Goal: Task Accomplishment & Management: Manage account settings

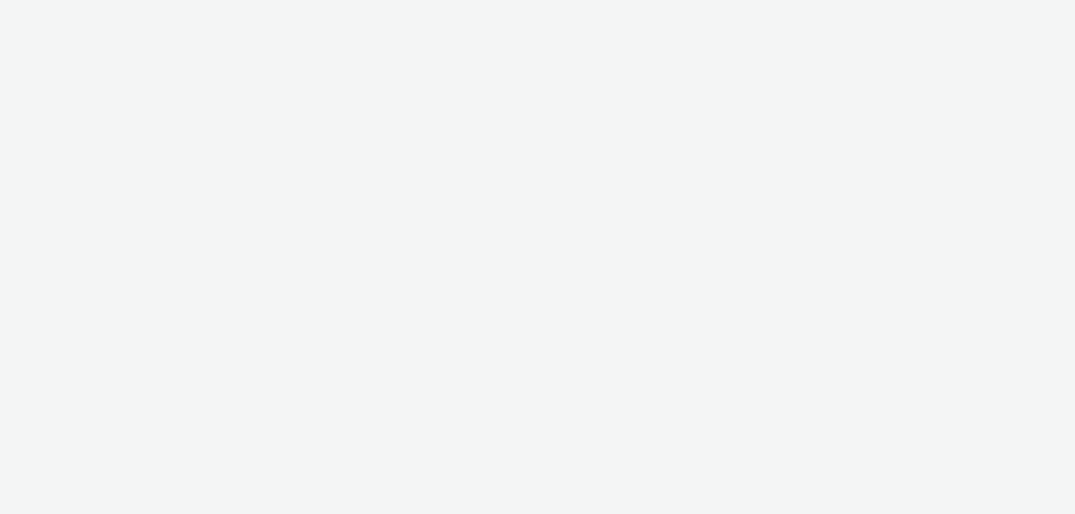
select select "9bcd8e0d-5764-4b89-88fe-b89ee02050ce"
select select "b9dae05b-e3f1-4ff2-954b-b373158465c4"
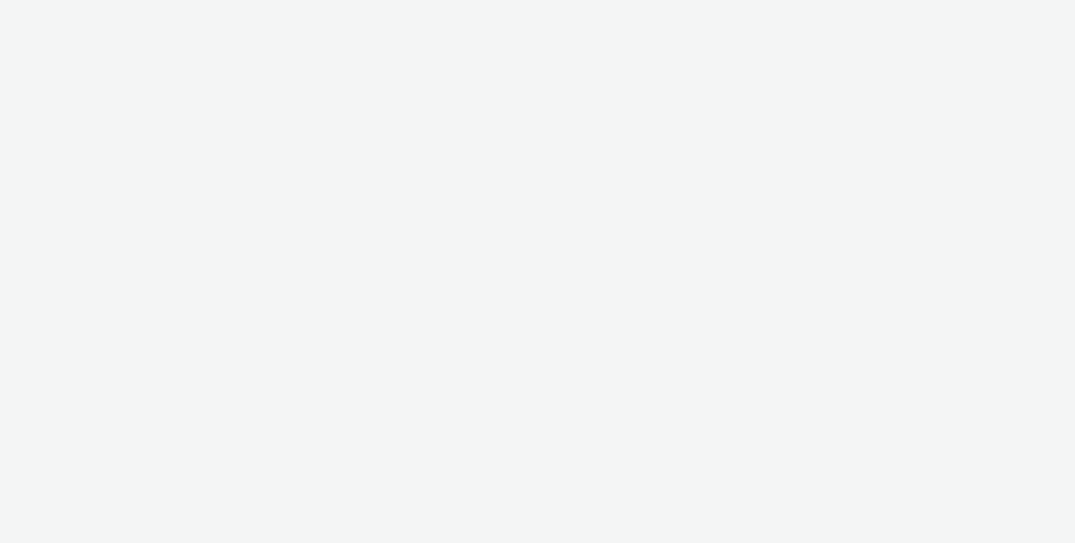
select select "9bcd8e0d-5764-4b89-88fe-b89ee02050ce"
select select "b9dae05b-e3f1-4ff2-954b-b373158465c4"
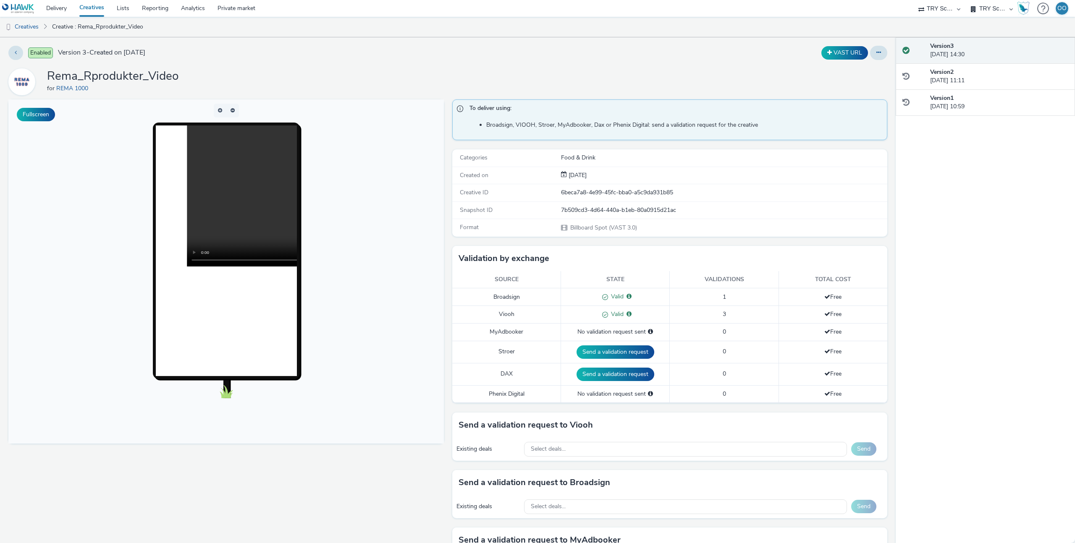
click at [89, 8] on link "Creatives" at bounding box center [91, 8] width 37 height 17
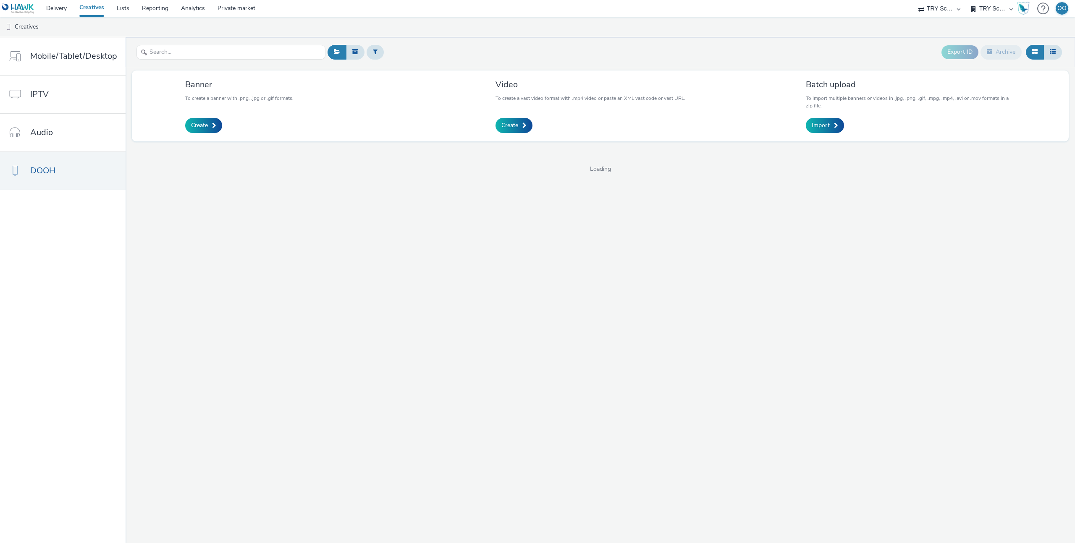
click at [940, 12] on select "Adseo AS Akademiet AS Amidays AS Apriil Digital AS AZERION Beagle Media Dentsu …" at bounding box center [939, 8] width 50 height 17
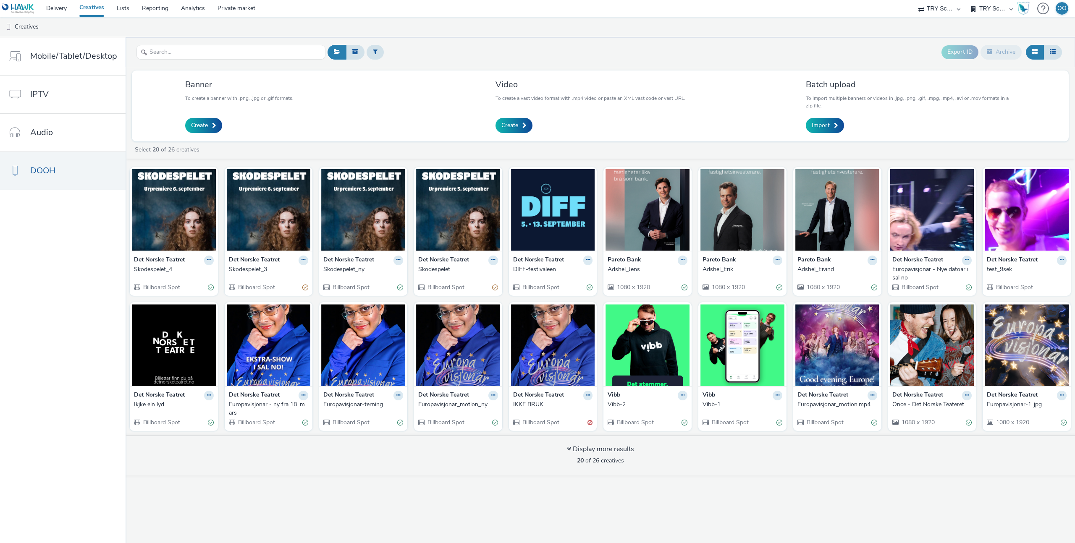
select select "10bae079-8a11-4fca-8b47-9e5fc357b551"
click at [964, 0] on select "Adseo AS Akademiet AS Amidays AS Apriil Digital AS AZERION Beagle Media Dentsu …" at bounding box center [939, 8] width 50 height 17
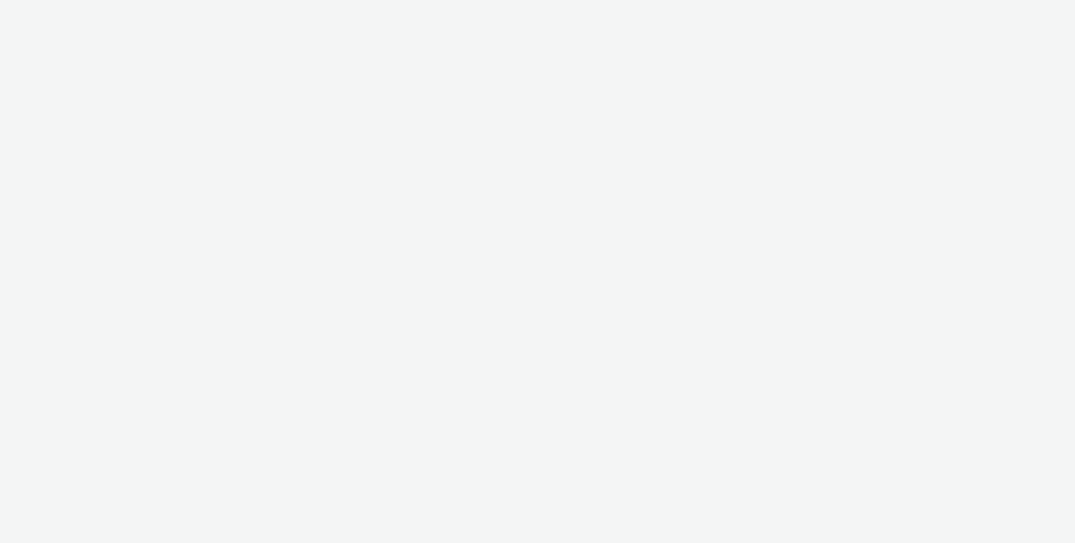
select select "10bae079-8a11-4fca-8b47-9e5fc357b551"
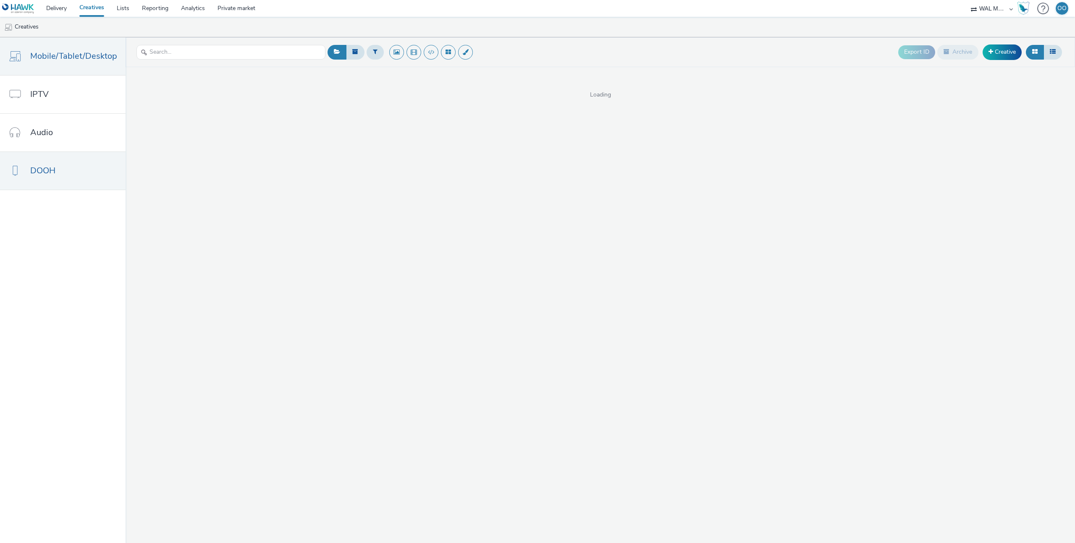
click at [49, 174] on span "DOOH" at bounding box center [42, 171] width 25 height 12
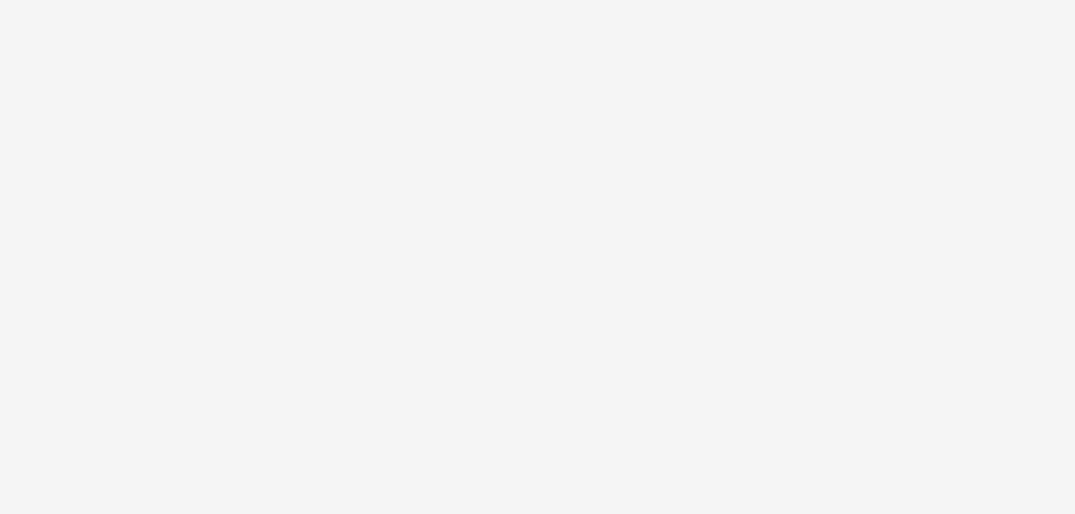
select select "10bae079-8a11-4fca-8b47-9e5fc357b551"
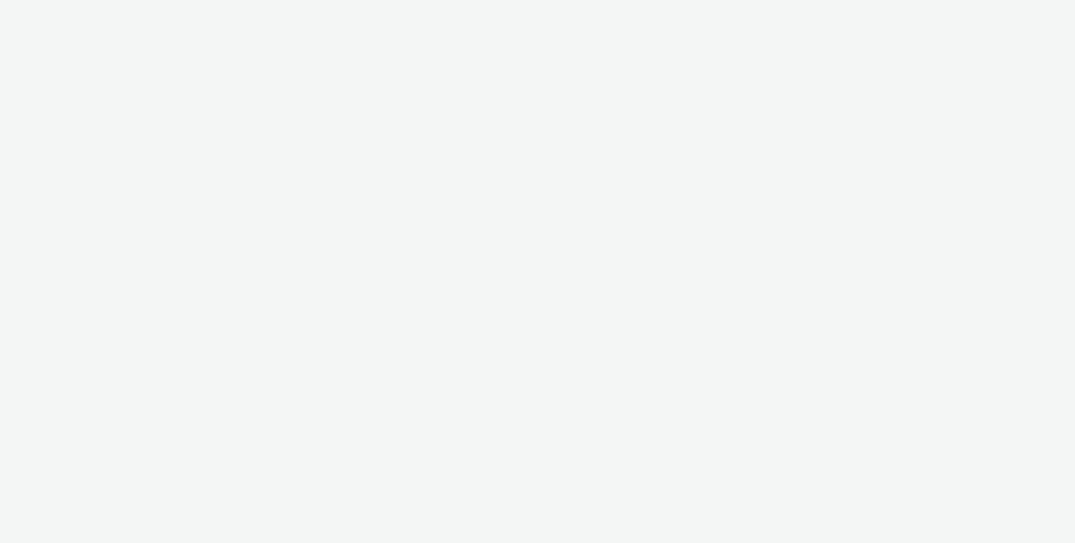
select select "10bae079-8a11-4fca-8b47-9e5fc357b551"
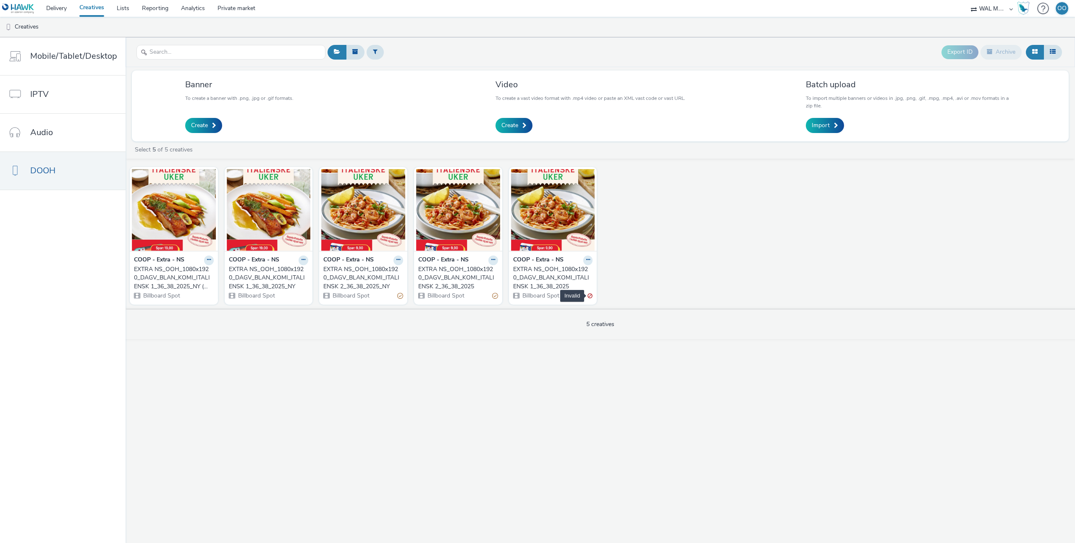
click at [589, 296] on div "Invalid" at bounding box center [589, 296] width 5 height 9
click at [552, 223] on img at bounding box center [553, 210] width 84 height 82
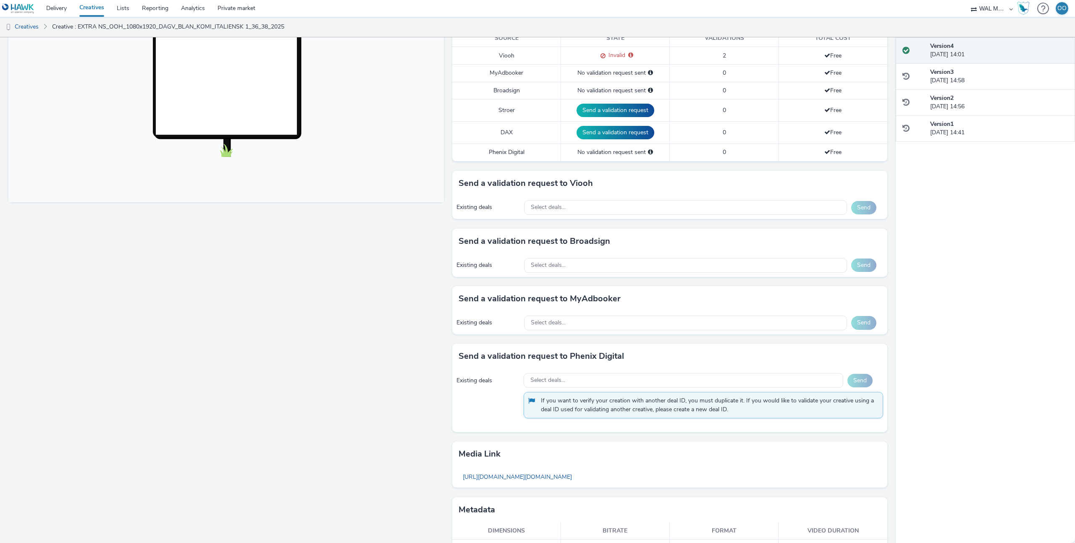
scroll to position [265, 0]
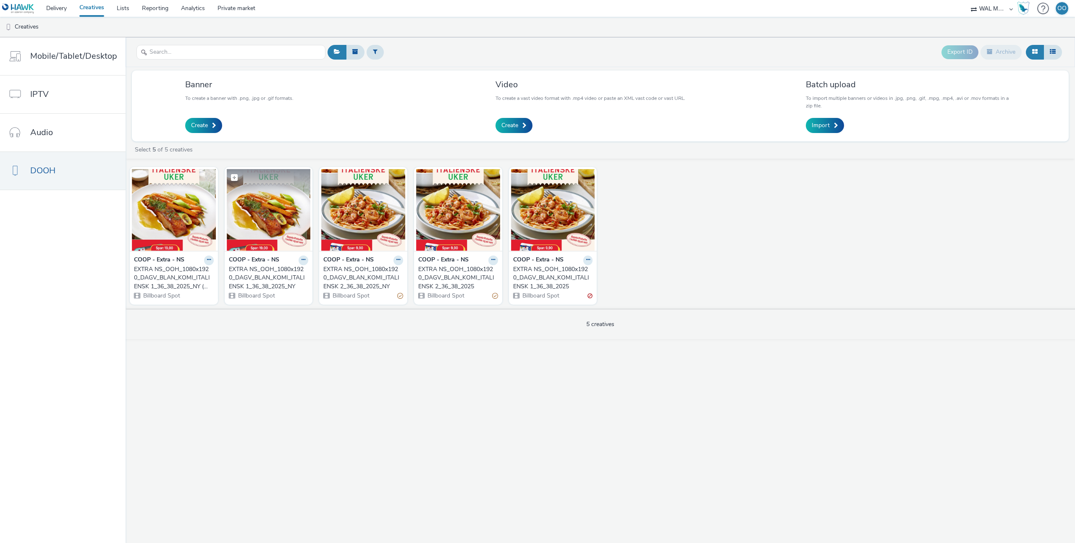
click at [255, 221] on img at bounding box center [269, 210] width 84 height 82
click at [178, 226] on img at bounding box center [174, 210] width 84 height 82
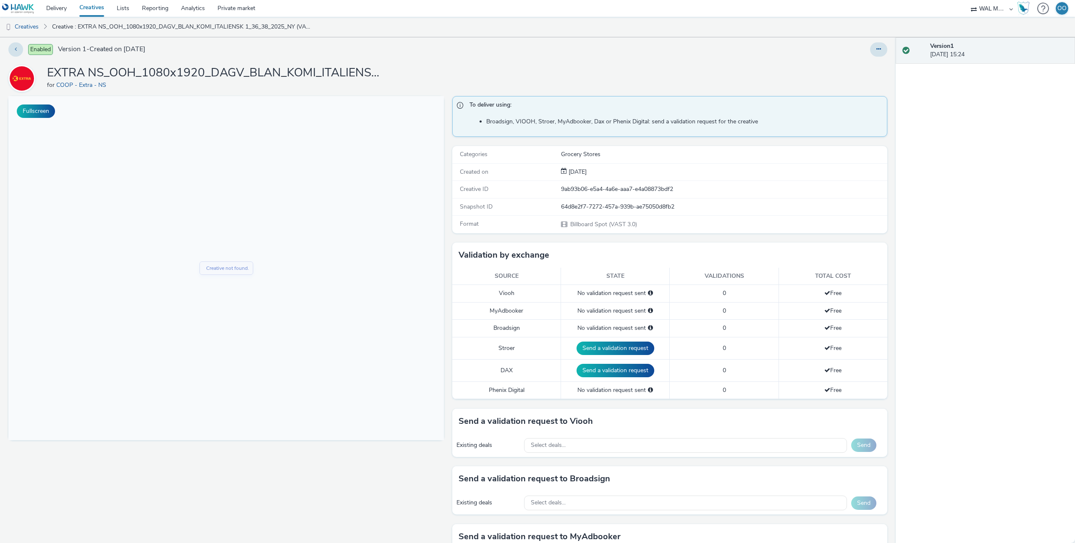
scroll to position [4, 0]
click at [220, 106] on button "button" at bounding box center [220, 107] width 13 height 14
click at [220, 106] on span "button" at bounding box center [220, 106] width 0 height 0
click at [220, 106] on button "button" at bounding box center [220, 107] width 13 height 14
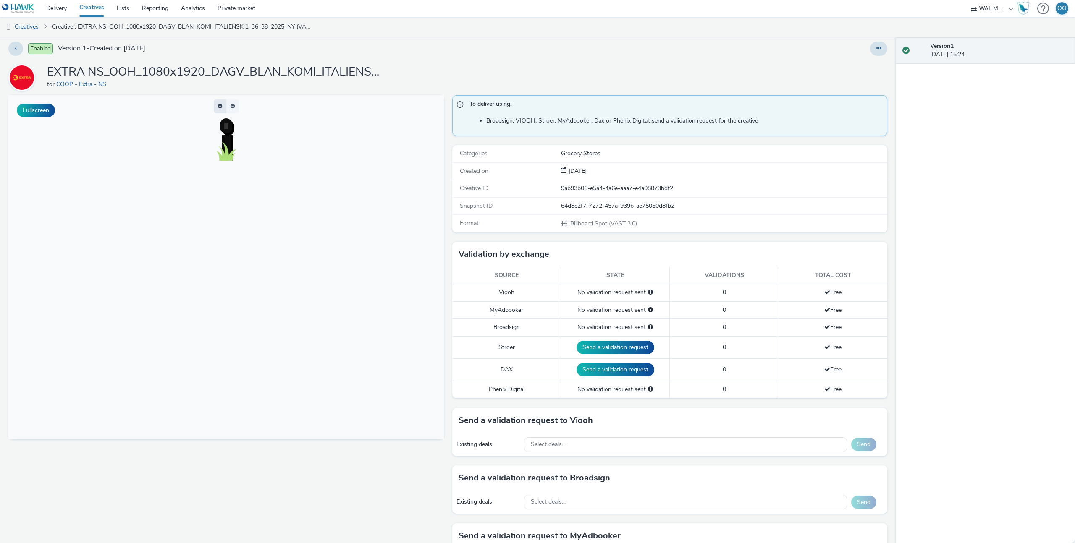
click at [220, 106] on span "button" at bounding box center [220, 106] width 4 height 5
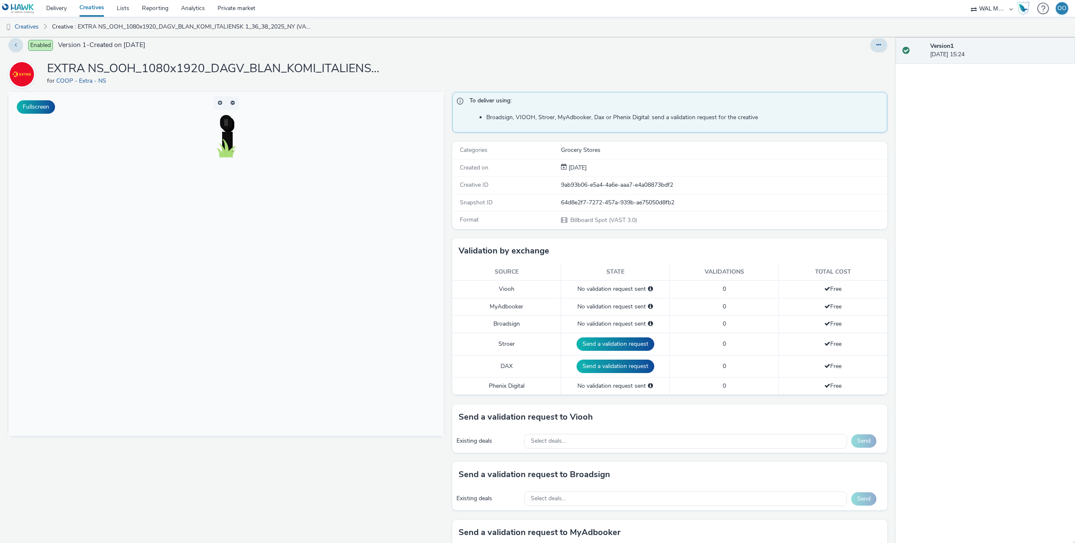
scroll to position [0, 0]
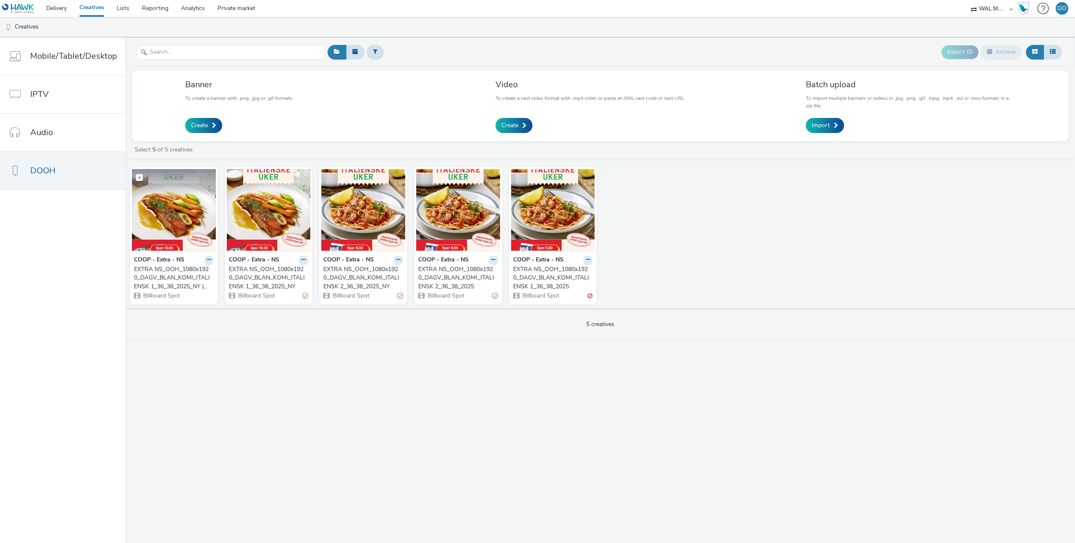
click at [177, 213] on img at bounding box center [174, 210] width 84 height 82
click at [85, 167] on link "DOOH" at bounding box center [63, 171] width 126 height 38
click at [1053, 55] on button at bounding box center [1052, 52] width 18 height 14
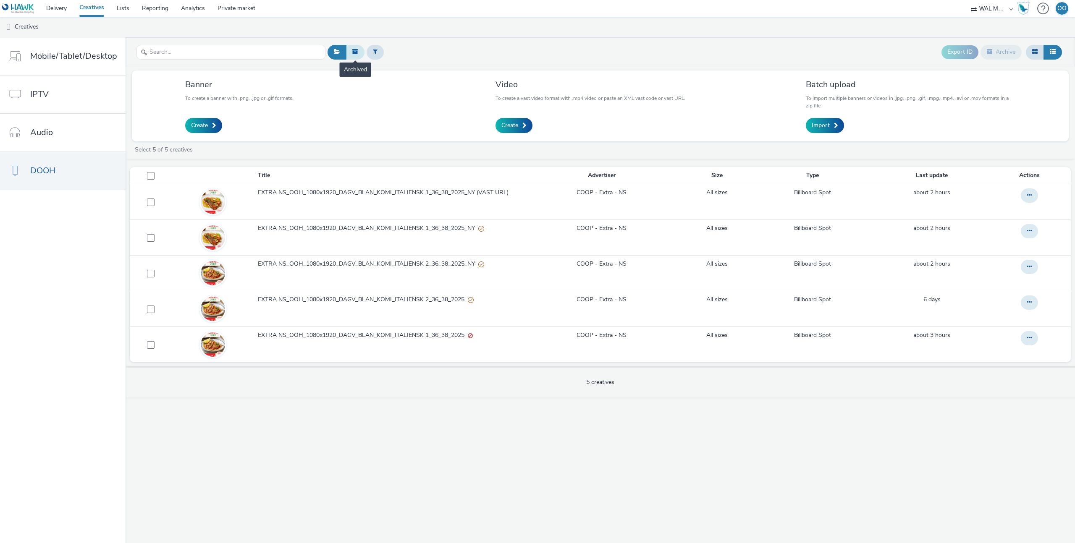
click at [354, 52] on icon at bounding box center [355, 52] width 6 height 6
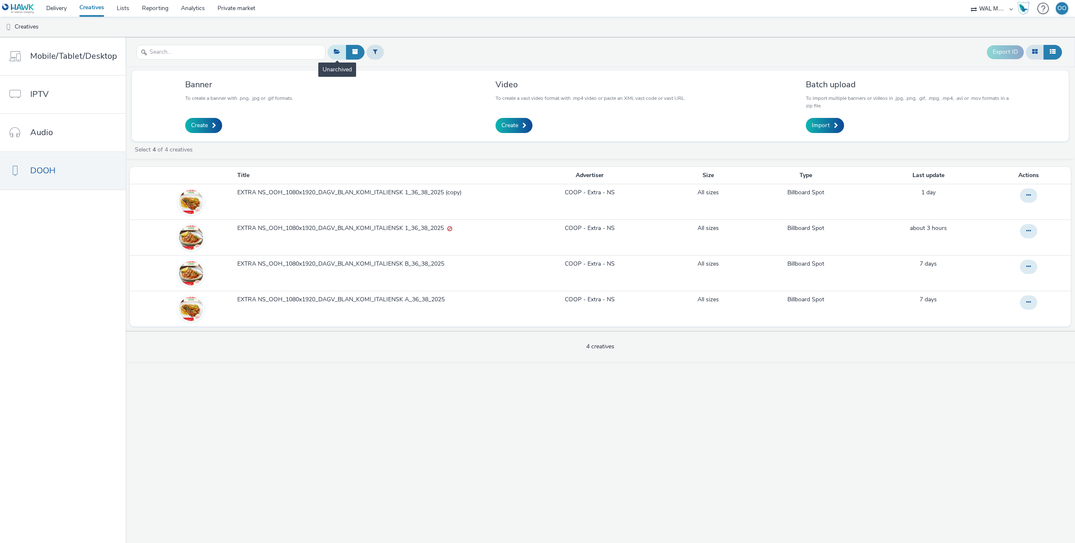
click at [335, 53] on icon at bounding box center [337, 52] width 6 height 6
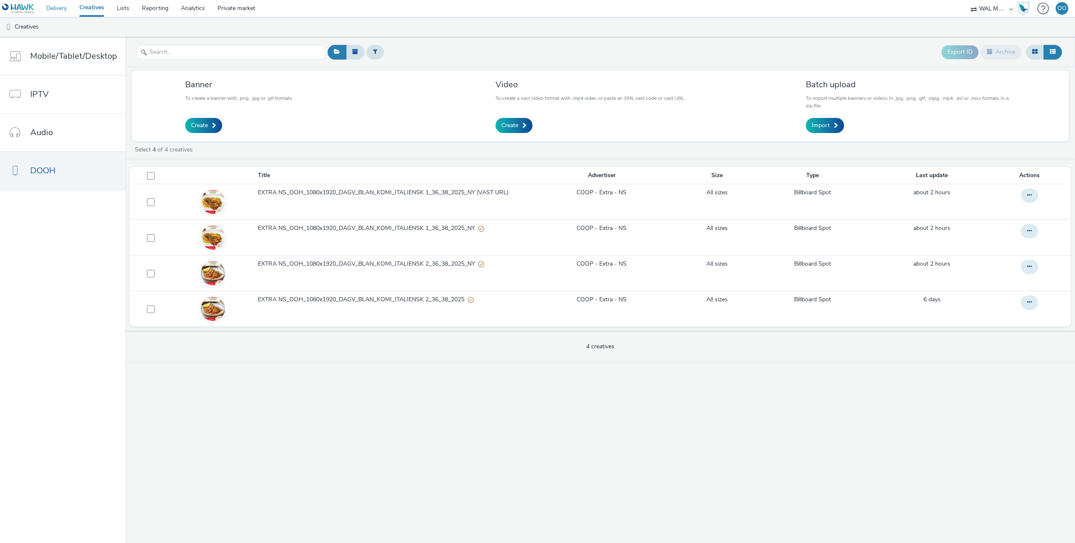
click at [68, 10] on link "Delivery" at bounding box center [56, 8] width 33 height 17
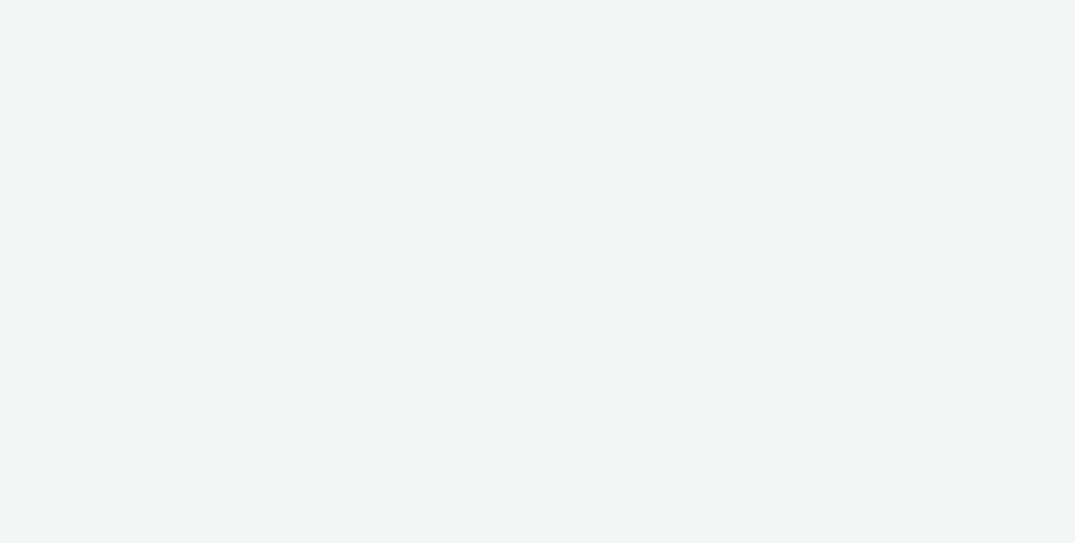
select select "10bae079-8a11-4fca-8b47-9e5fc357b551"
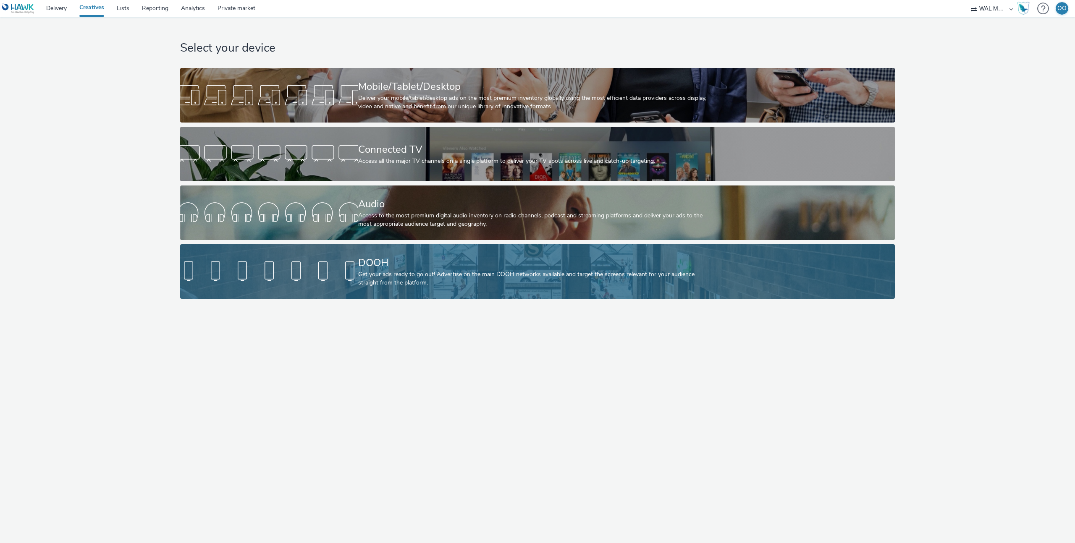
click at [334, 278] on div at bounding box center [269, 271] width 178 height 27
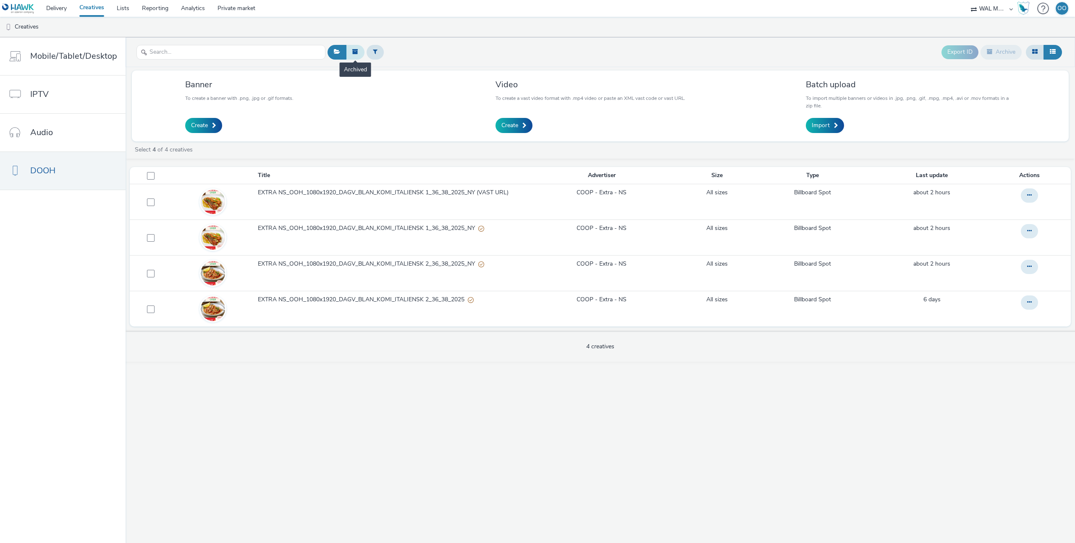
click at [357, 52] on button at bounding box center [355, 52] width 18 height 14
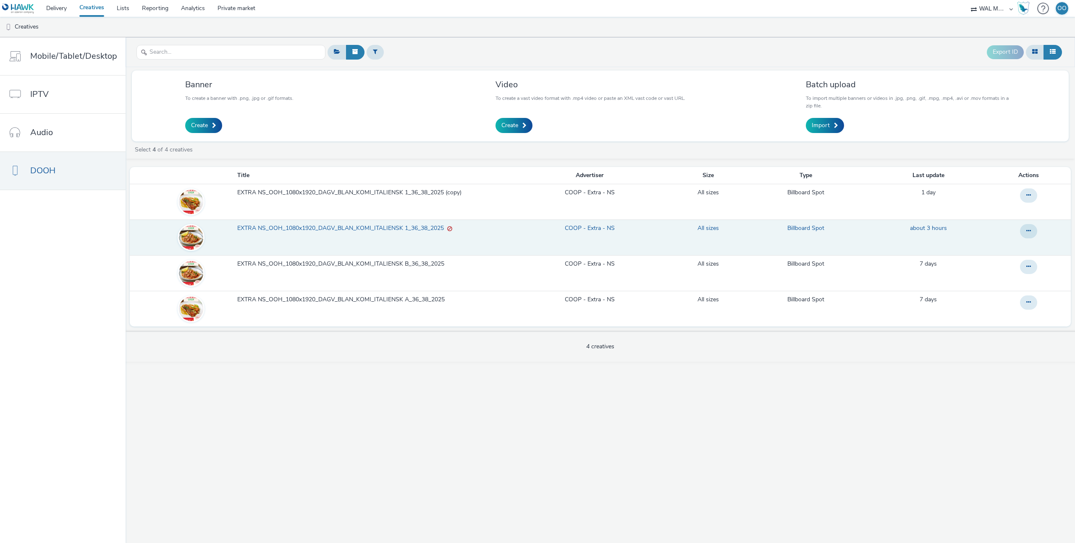
click at [364, 228] on span "EXTRA NS_OOH_1080x1920_DAGV_BLAN_KOMI_ITALIENSK 1_36_38_2025" at bounding box center [342, 228] width 210 height 8
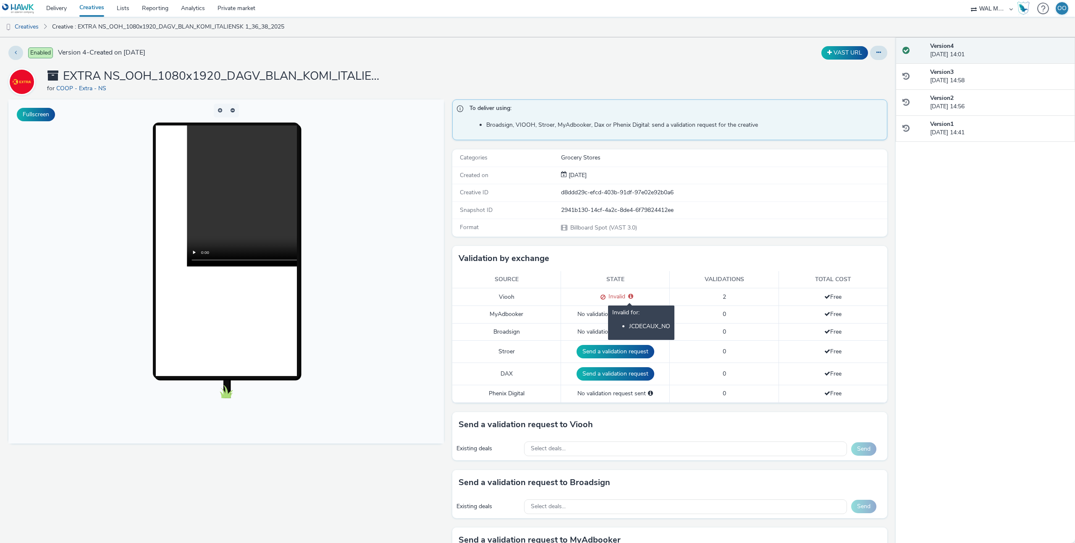
click at [631, 297] on icon at bounding box center [630, 296] width 5 height 6
click at [959, 76] on div "Version 3 [DATE] 14:58" at bounding box center [999, 76] width 138 height 17
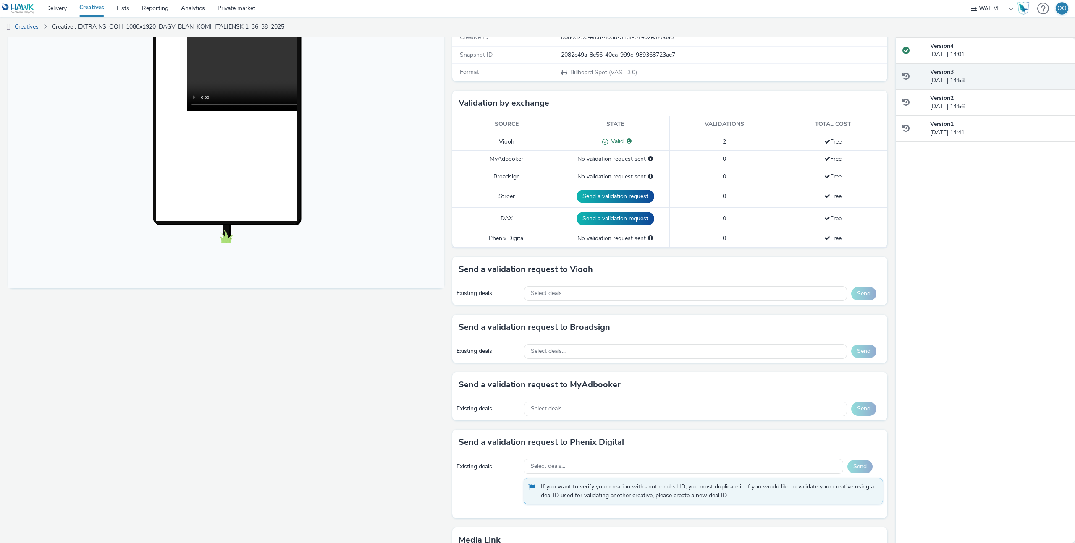
scroll to position [272, 0]
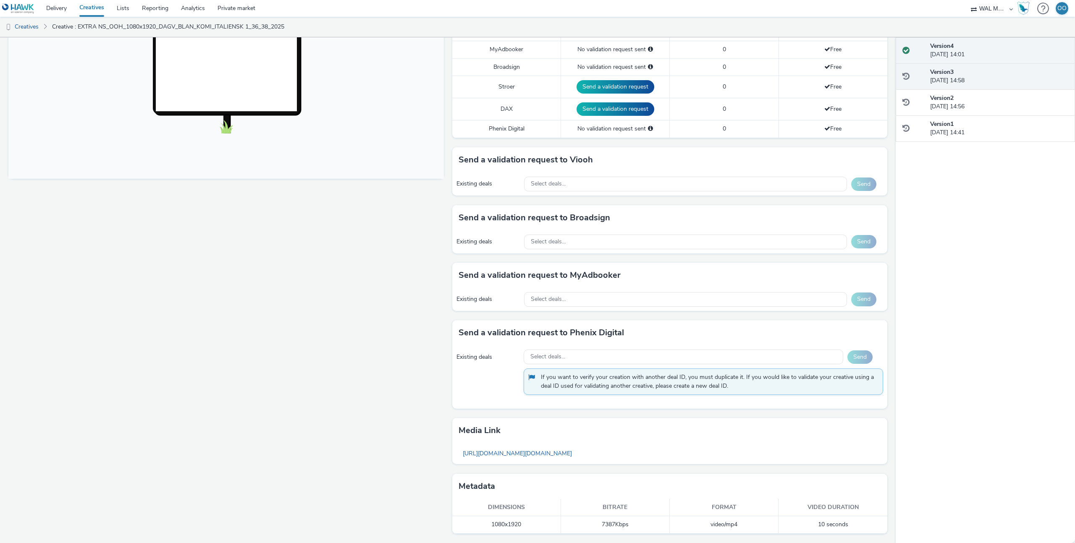
click at [935, 51] on div "Version 4 02 September 2025, 14:01" at bounding box center [999, 50] width 138 height 17
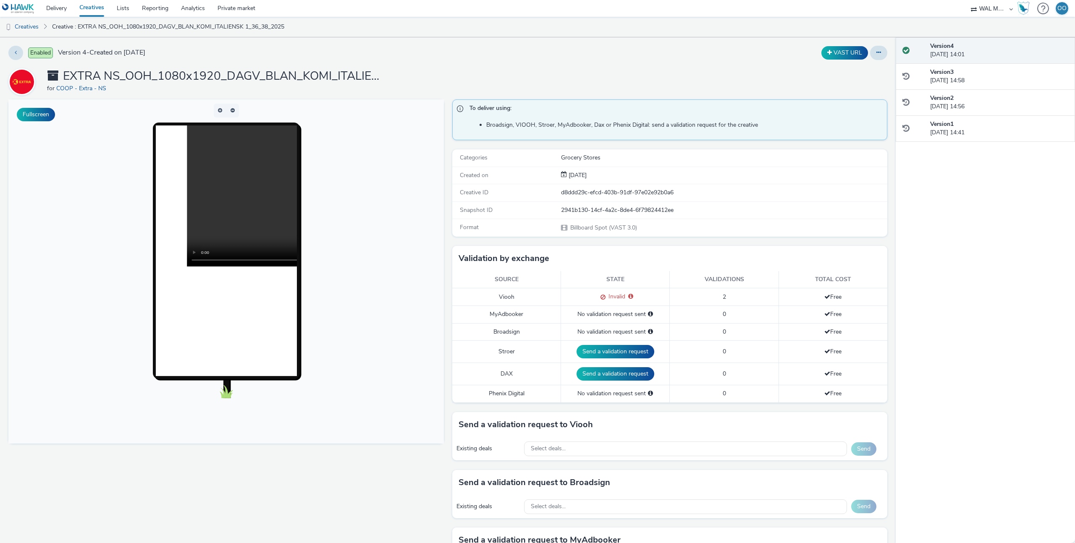
scroll to position [265, 0]
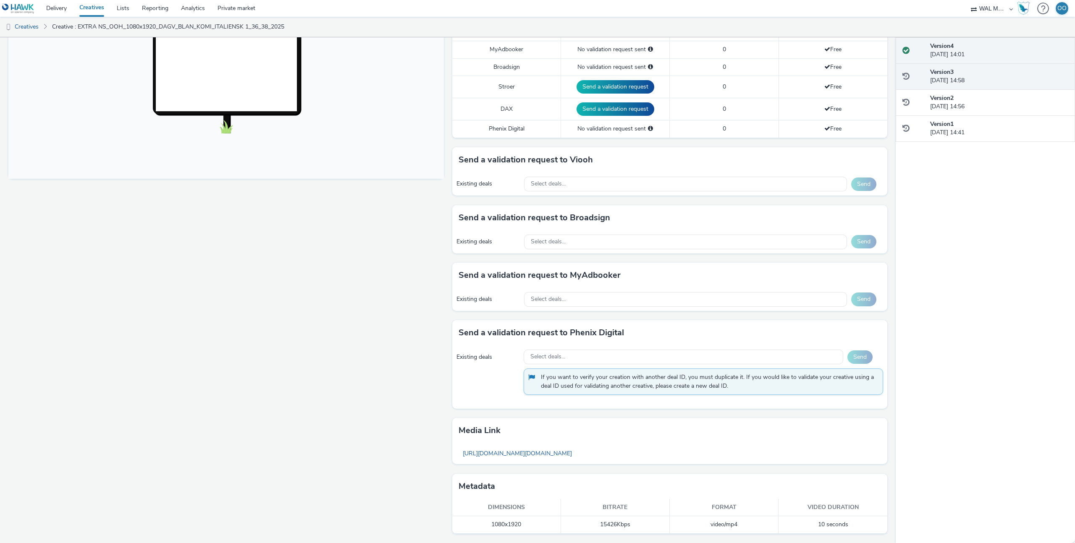
click at [951, 77] on div "Version 3 [DATE] 14:58" at bounding box center [999, 76] width 138 height 17
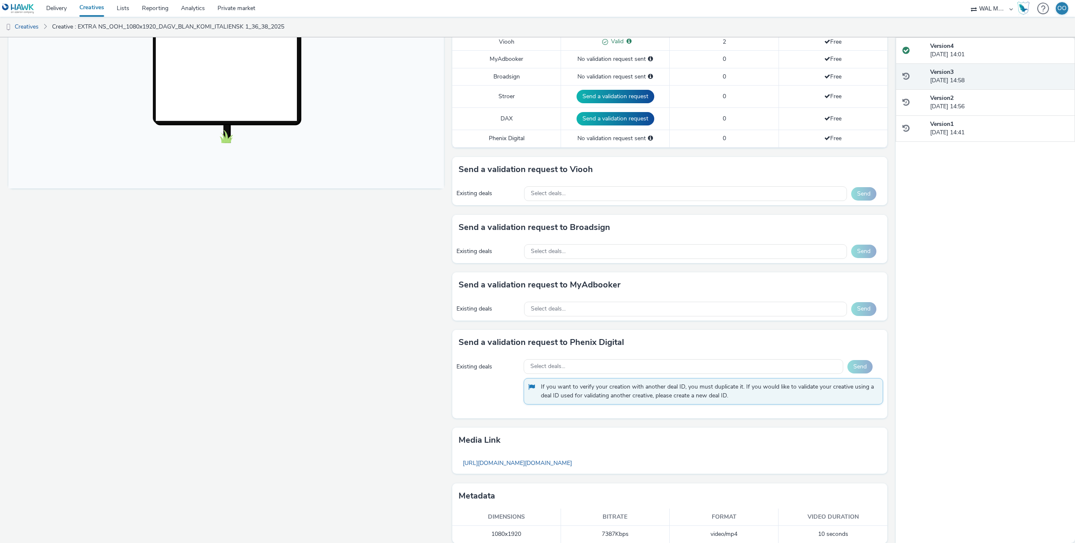
scroll to position [272, 0]
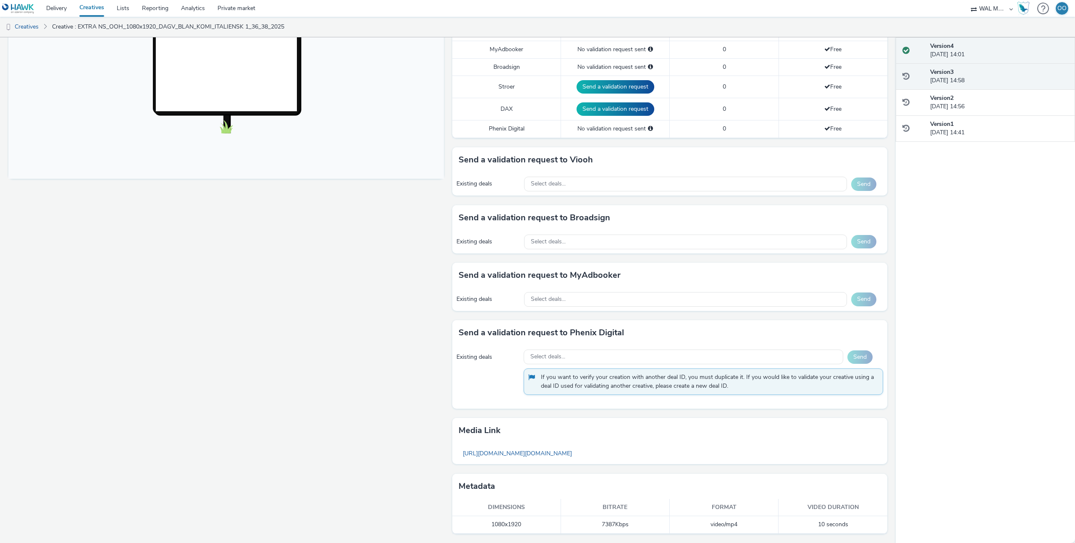
click at [983, 55] on div "Version 4 02 September 2025, 14:01" at bounding box center [999, 50] width 138 height 17
click at [965, 79] on div "Version 3 [DATE] 14:58" at bounding box center [999, 76] width 138 height 17
click at [906, 76] on span at bounding box center [905, 76] width 7 height 8
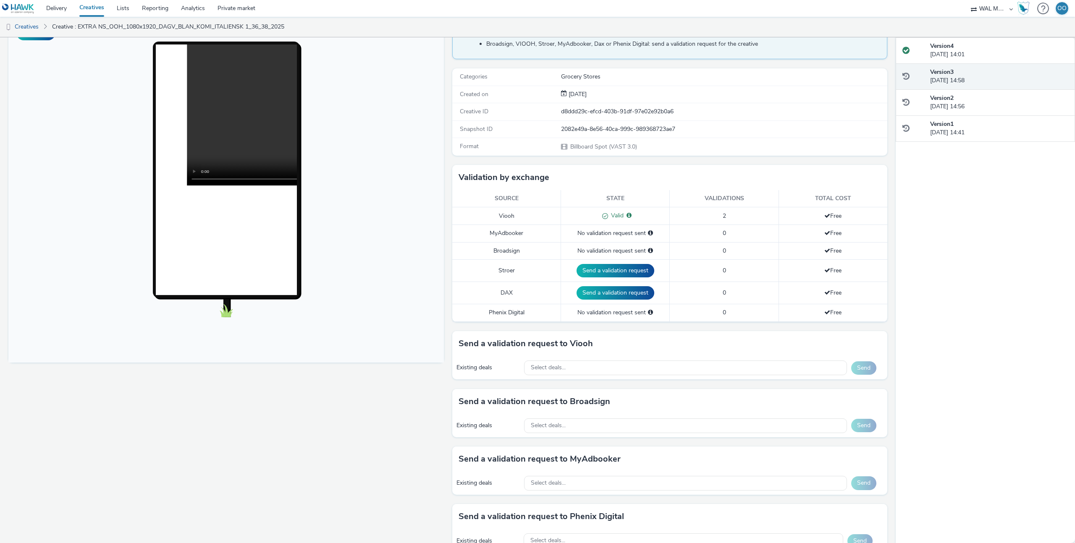
scroll to position [0, 0]
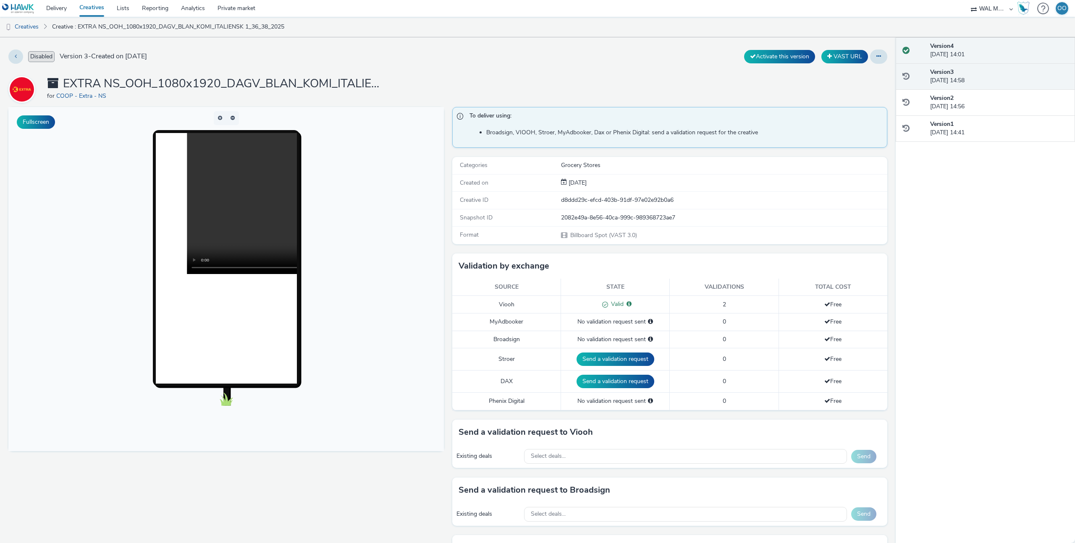
click at [962, 51] on div "Version 4 02 September 2025, 14:01" at bounding box center [999, 50] width 138 height 17
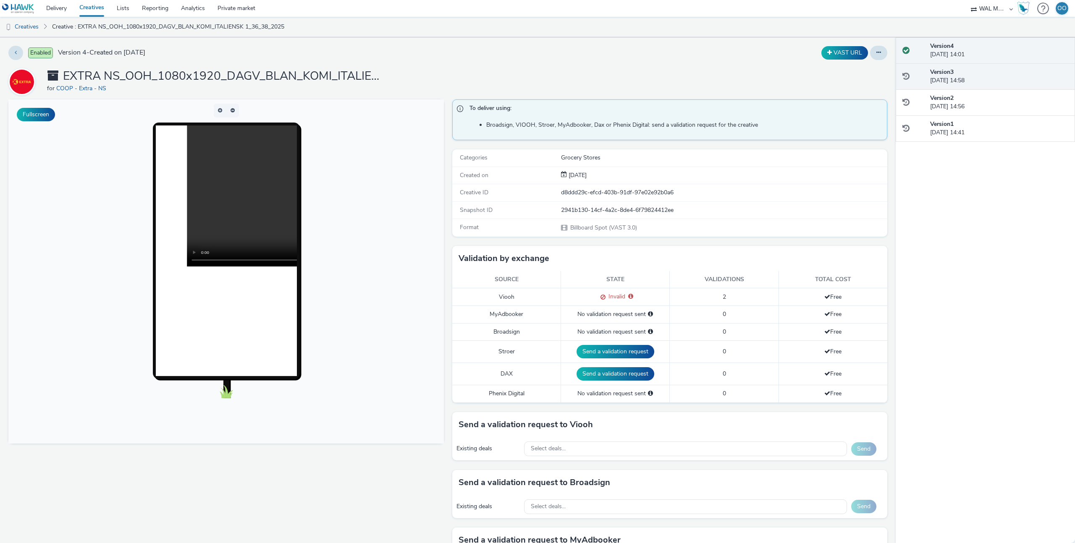
click at [960, 76] on div "Version 3 [DATE] 14:58" at bounding box center [999, 76] width 138 height 17
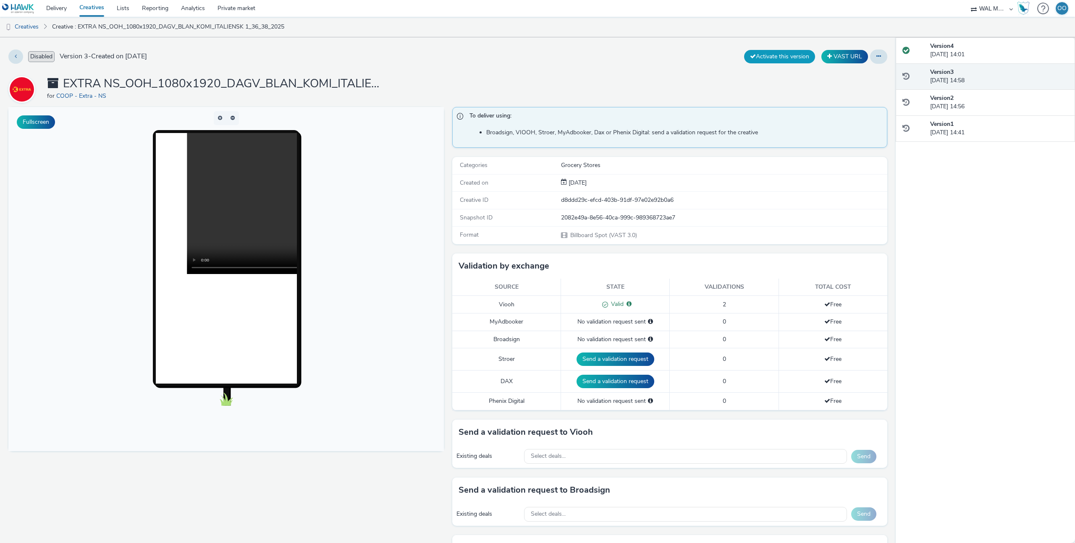
click at [789, 58] on button "Activate this version" at bounding box center [779, 56] width 71 height 13
click at [962, 70] on div "Version 3 [DATE] 14:58" at bounding box center [999, 76] width 138 height 17
click at [794, 57] on button "Activate this version" at bounding box center [779, 56] width 71 height 13
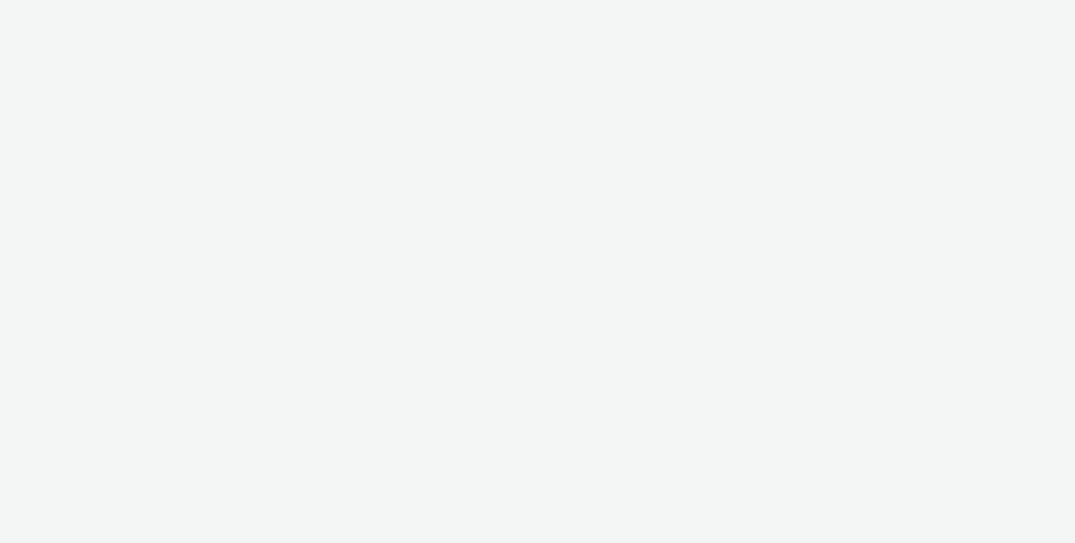
select select "10bae079-8a11-4fca-8b47-9e5fc357b551"
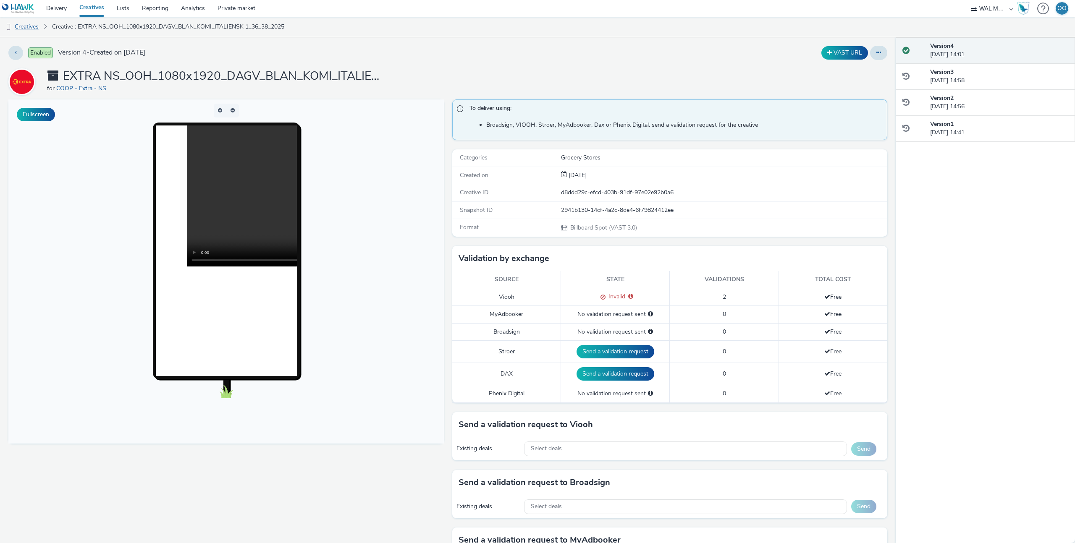
click at [31, 25] on link "Creatives" at bounding box center [21, 27] width 43 height 20
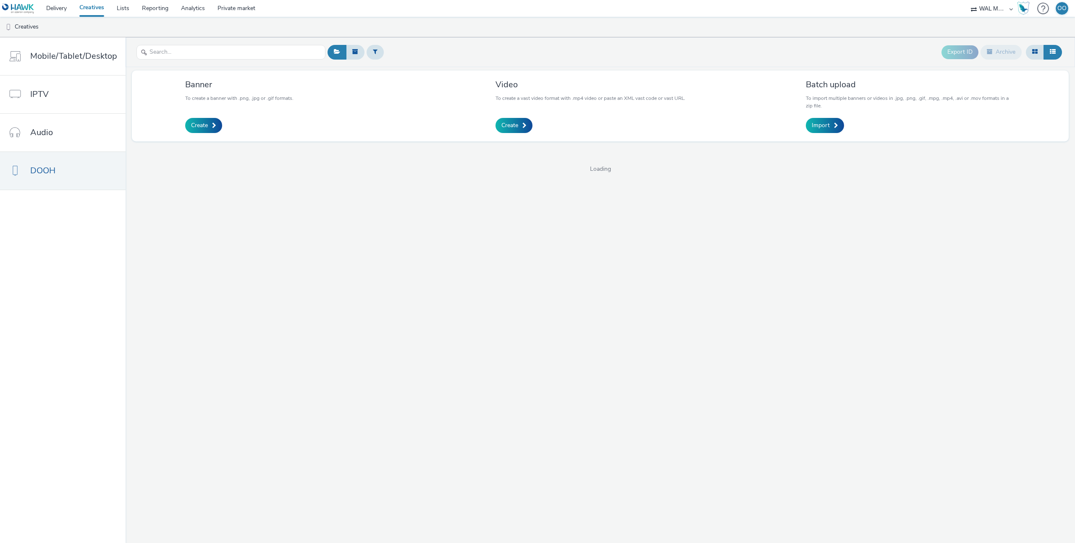
click at [100, 11] on link "Creatives" at bounding box center [91, 8] width 37 height 17
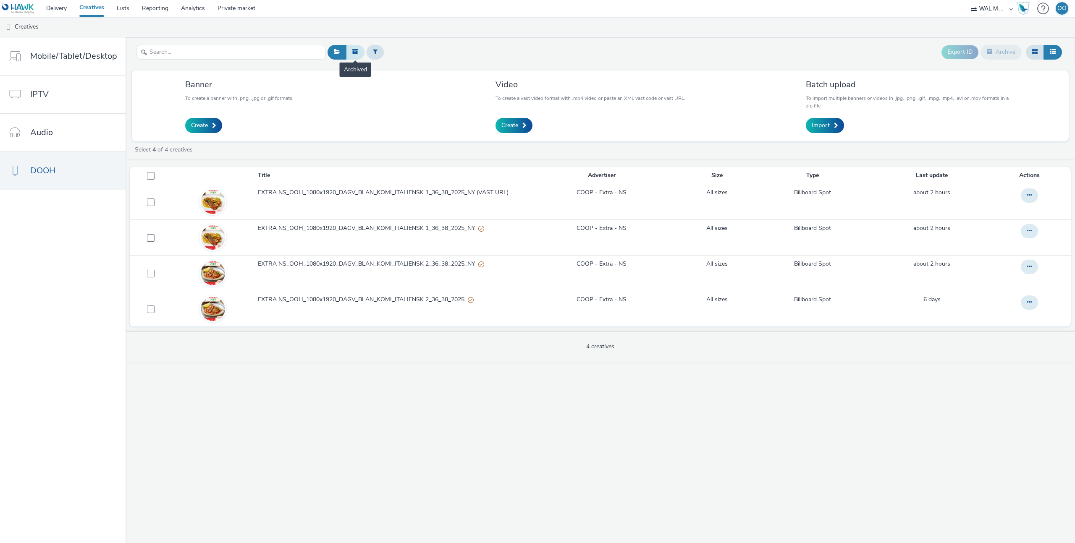
click at [356, 54] on button at bounding box center [355, 52] width 18 height 14
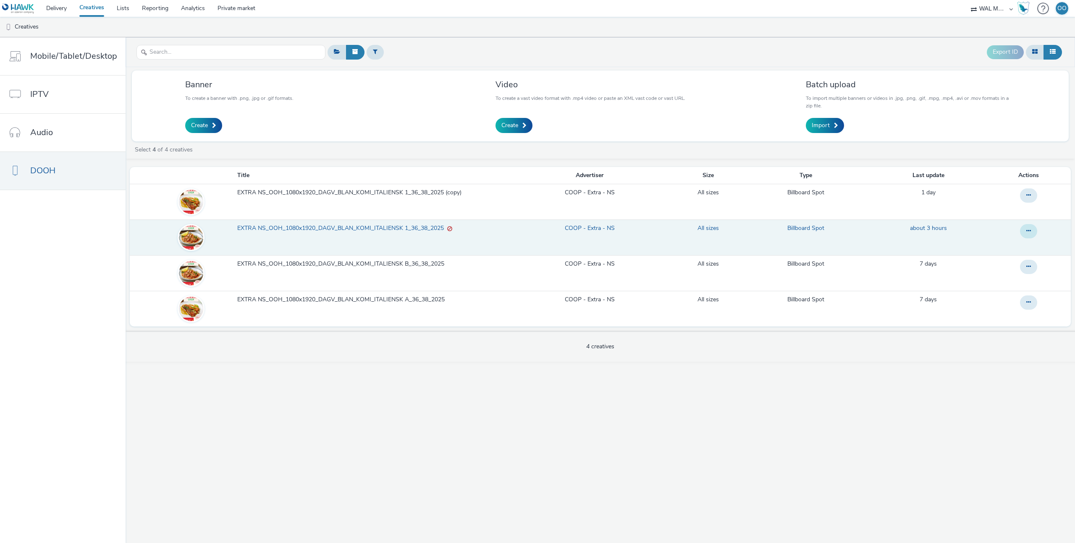
click at [1028, 230] on icon at bounding box center [1028, 231] width 5 height 6
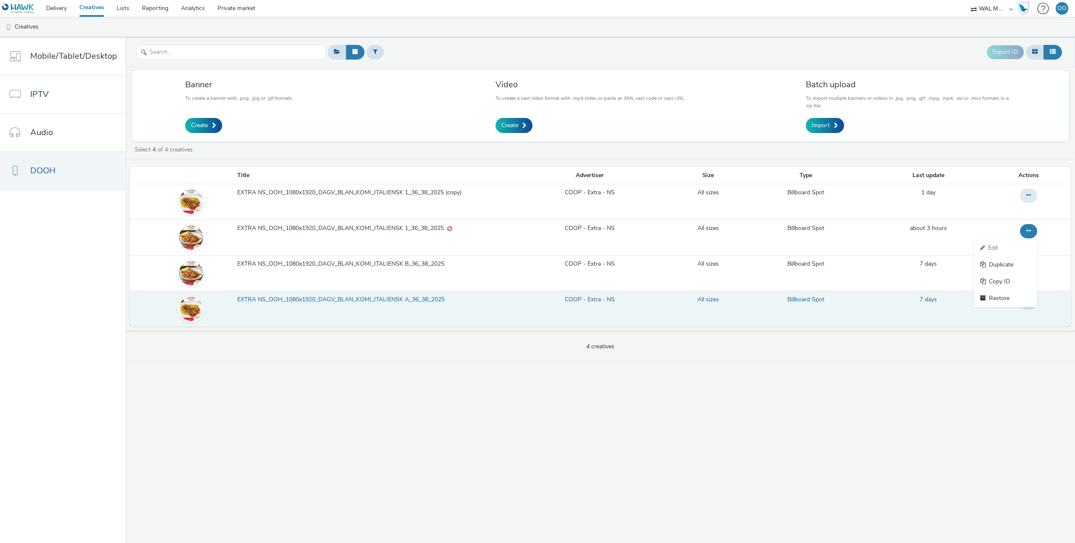
click at [1004, 297] on link "Restore" at bounding box center [1005, 299] width 63 height 17
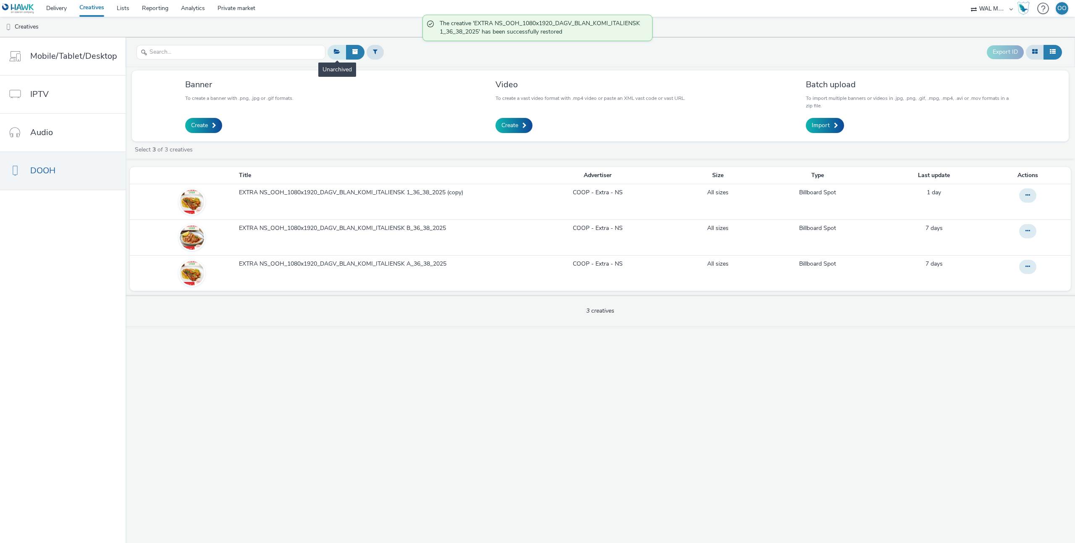
click at [334, 49] on icon at bounding box center [337, 52] width 6 height 6
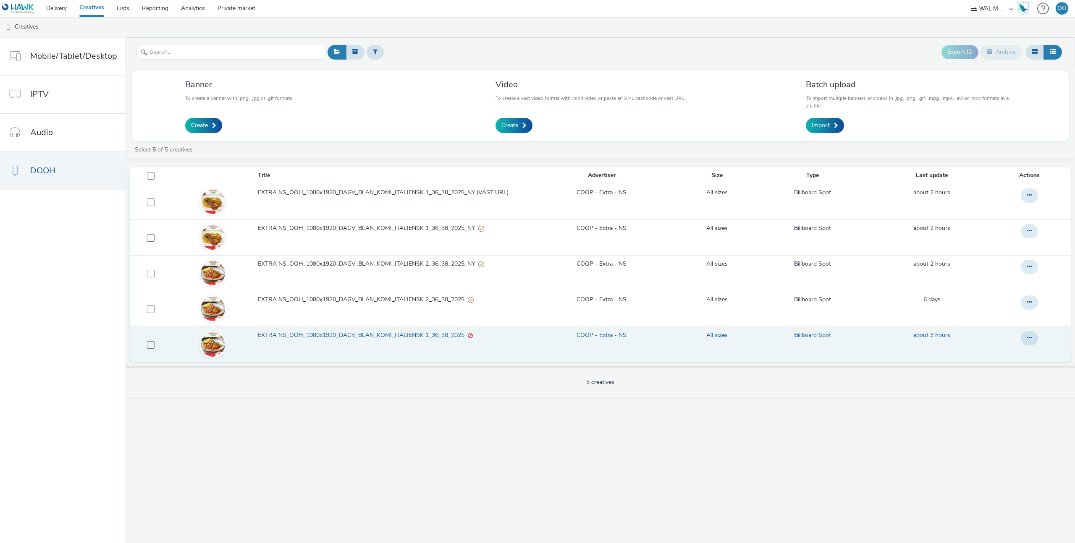
click at [454, 336] on span "EXTRA NS_OOH_1080x1920_DAGV_BLAN_KOMI_ITALIENSK 1_36_38_2025" at bounding box center [363, 335] width 210 height 8
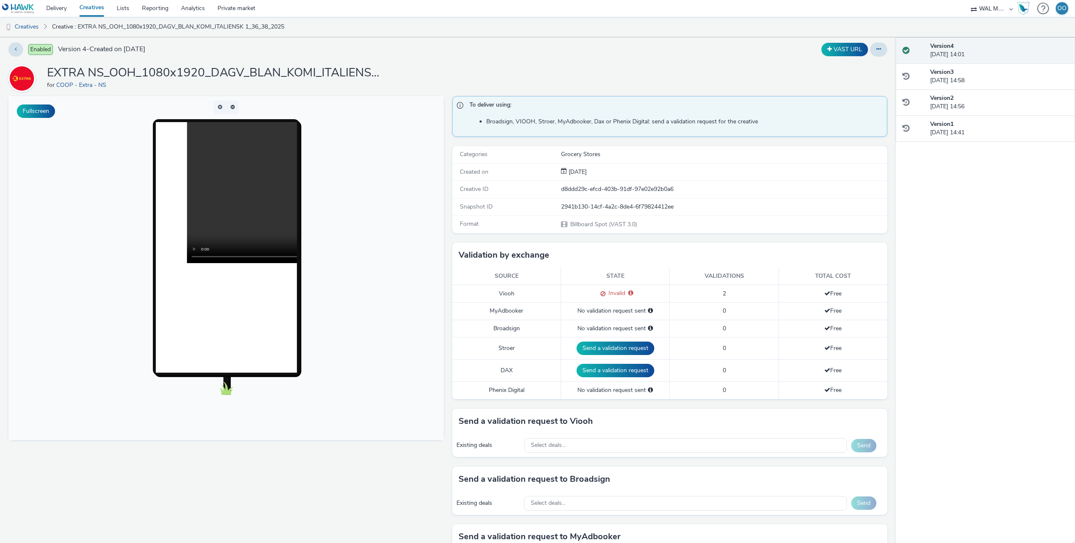
scroll to position [6, 0]
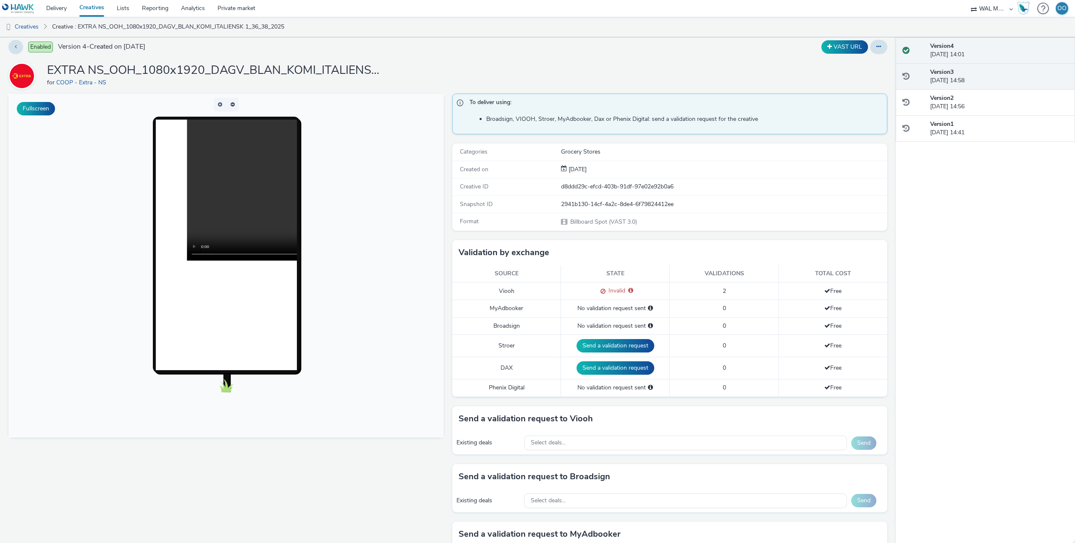
click at [952, 77] on div "Version 3 [DATE] 14:58" at bounding box center [999, 76] width 138 height 17
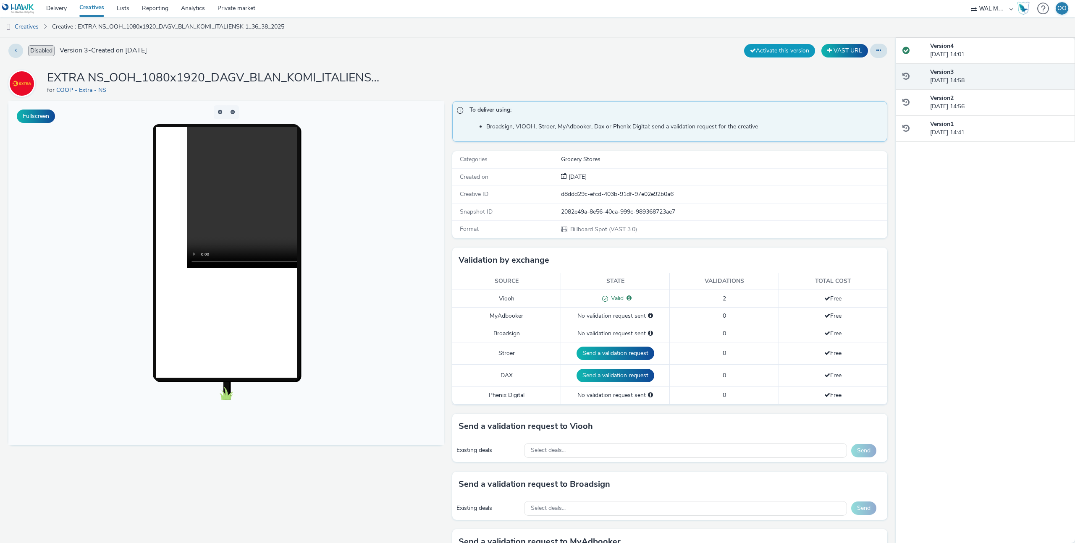
click at [779, 50] on button "Activate this version" at bounding box center [779, 50] width 71 height 13
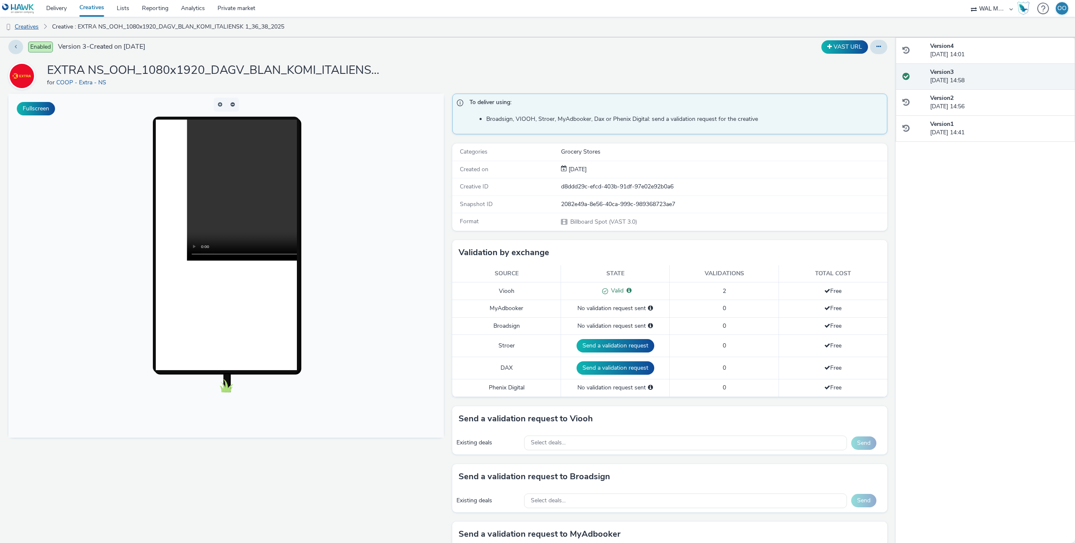
click at [32, 26] on link "Creatives" at bounding box center [21, 27] width 43 height 20
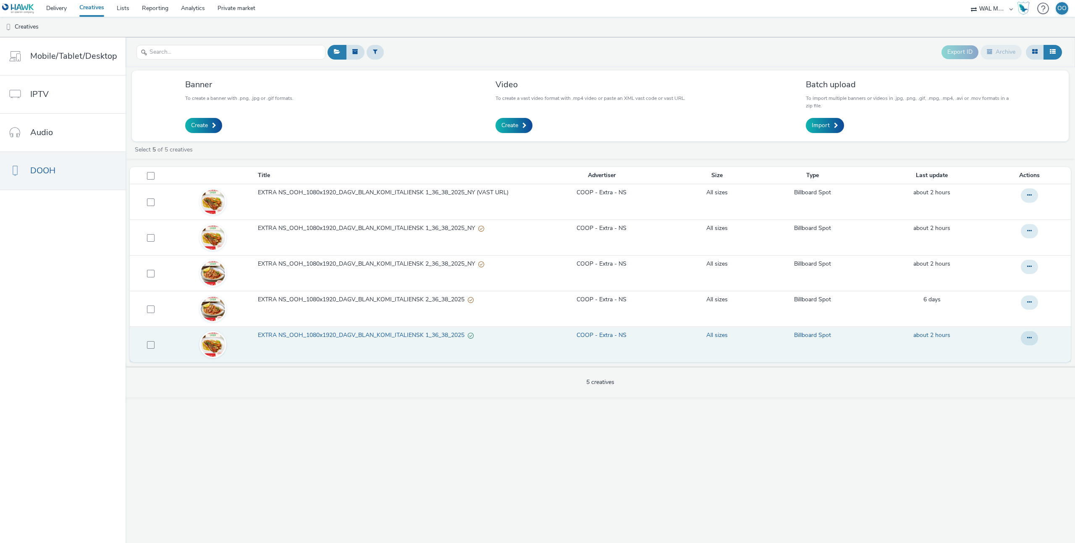
click at [422, 332] on span "EXTRA NS_OOH_1080x1920_DAGV_BLAN_KOMI_ITALIENSK 1_36_38_2025" at bounding box center [363, 335] width 210 height 8
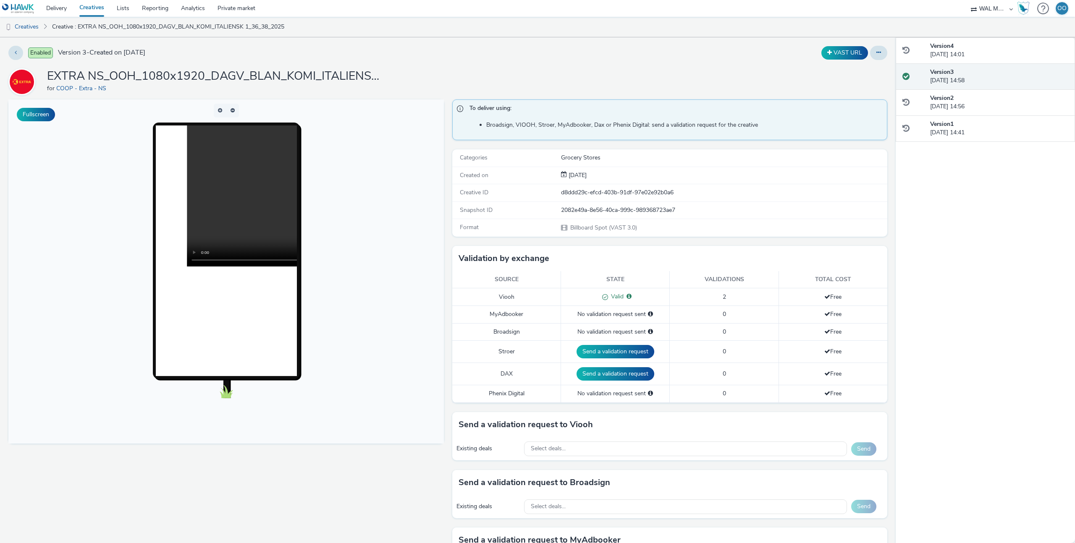
click at [98, 7] on link "Creatives" at bounding box center [91, 8] width 37 height 17
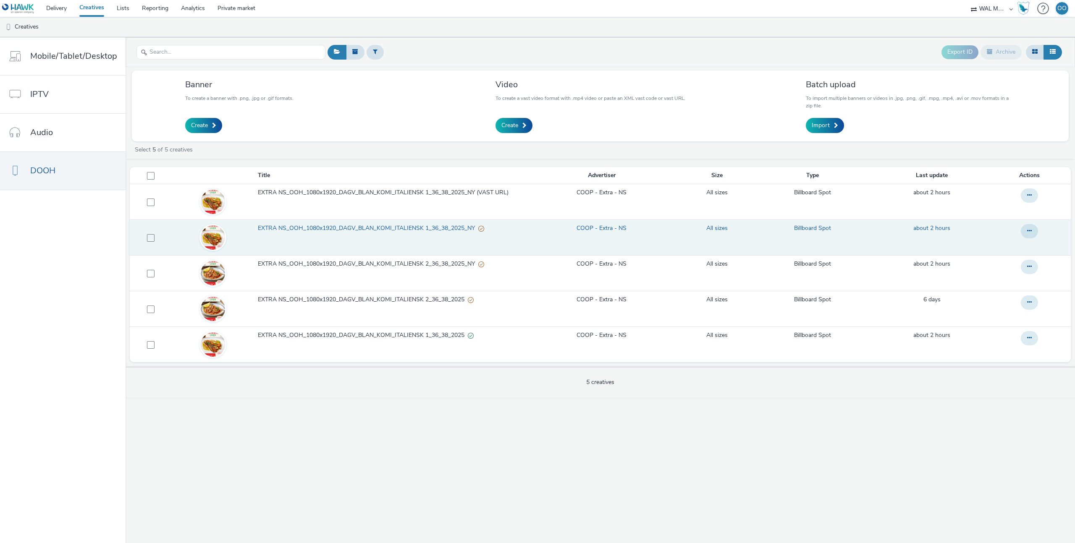
click at [347, 228] on span "EXTRA NS_OOH_1080x1920_DAGV_BLAN_KOMI_ITALIENSK 1_36_38_2025_NY" at bounding box center [368, 228] width 220 height 8
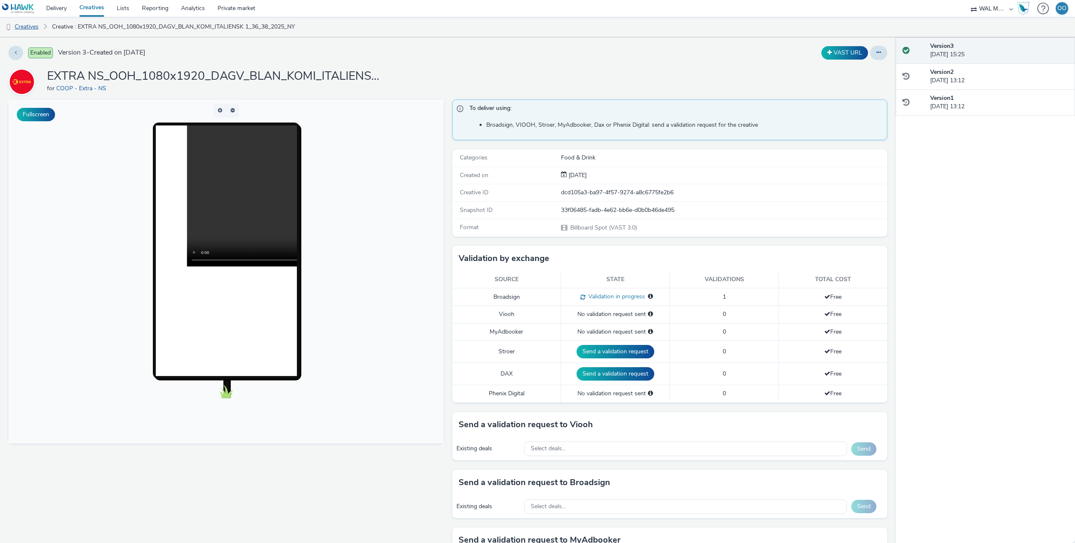
click at [28, 26] on link "Creatives" at bounding box center [21, 27] width 43 height 20
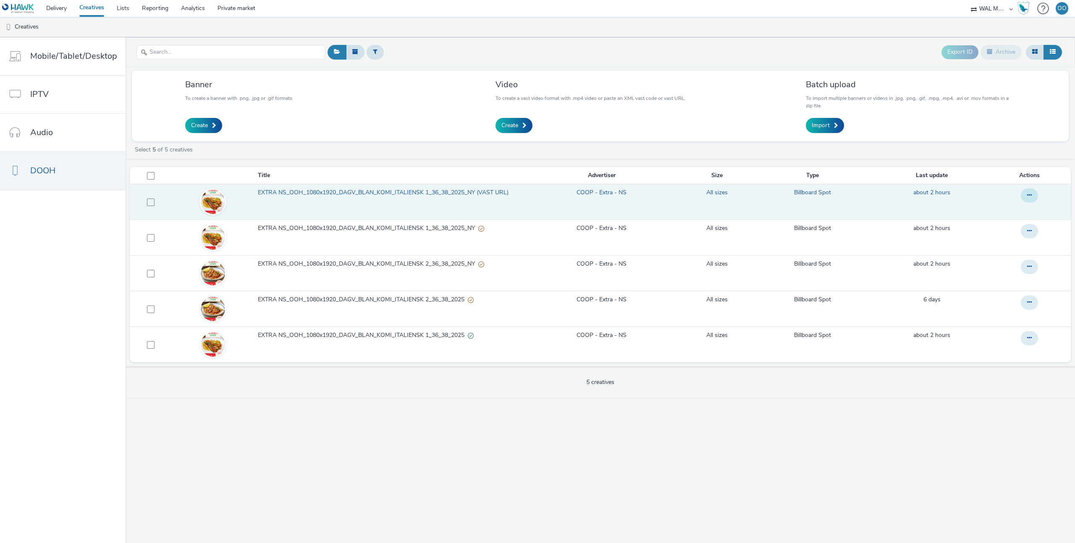
click at [1034, 195] on button at bounding box center [1029, 196] width 17 height 14
click at [1011, 261] on link "Archive" at bounding box center [1006, 263] width 63 height 17
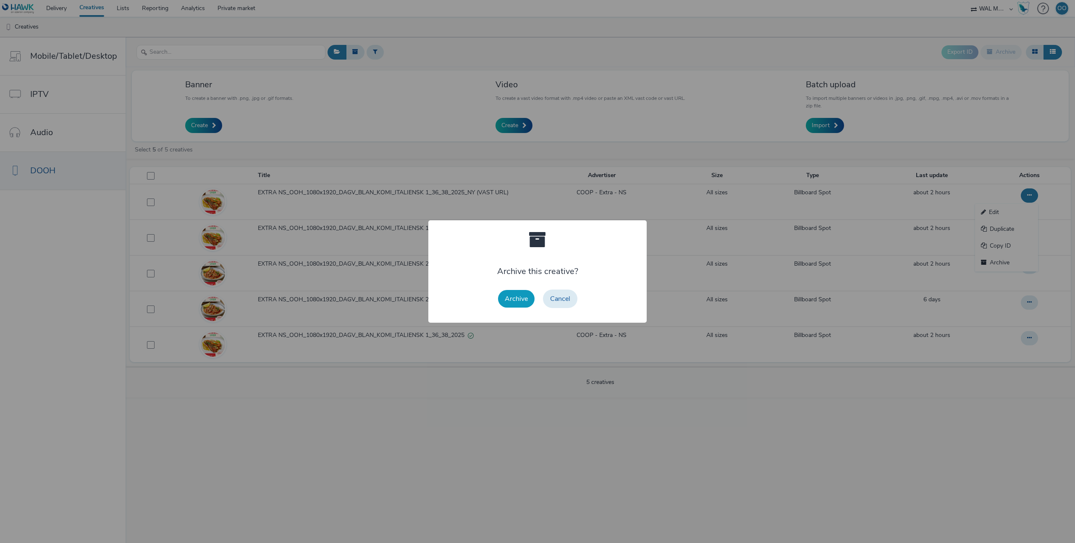
click at [514, 303] on button "Archive" at bounding box center [516, 299] width 37 height 18
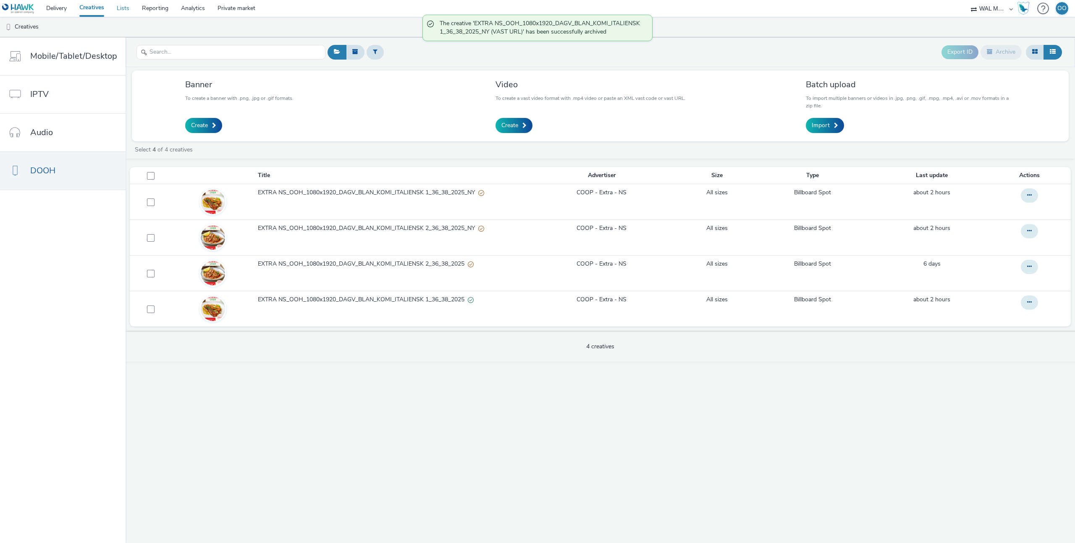
click at [118, 8] on link "Lists" at bounding box center [122, 8] width 25 height 17
